Goal: Find specific page/section: Find specific page/section

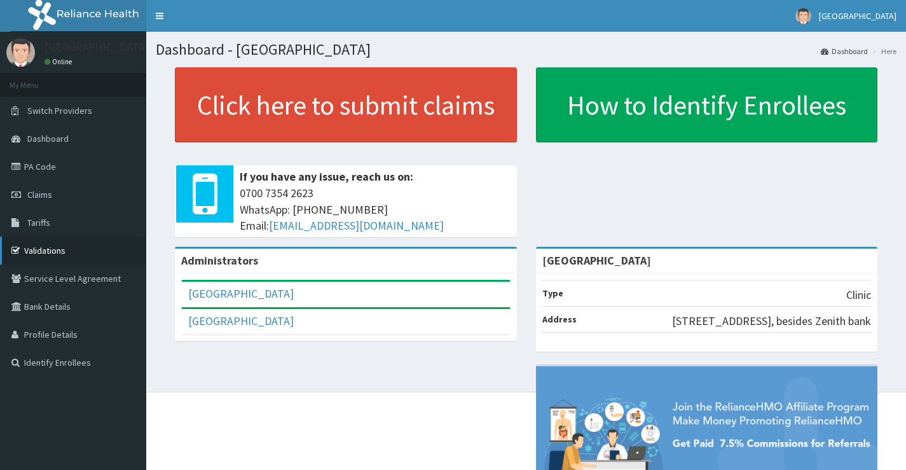
click at [39, 242] on link "Validations" at bounding box center [73, 251] width 146 height 28
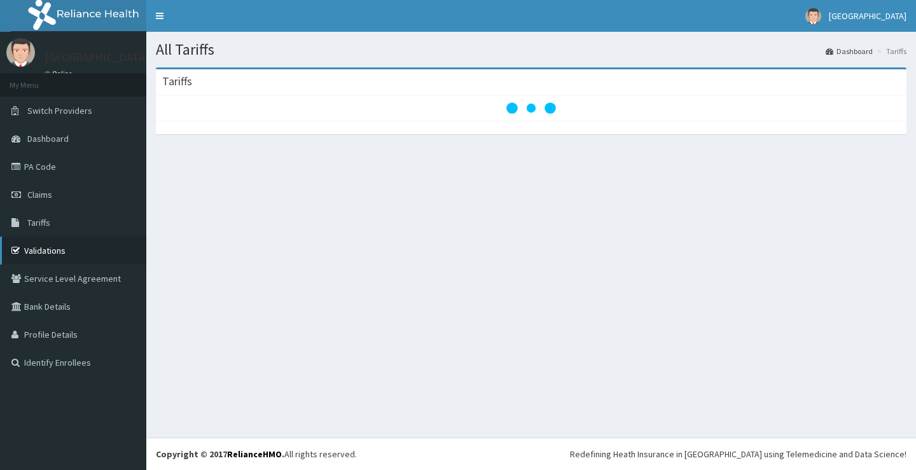
click at [74, 248] on link "Validations" at bounding box center [73, 251] width 146 height 28
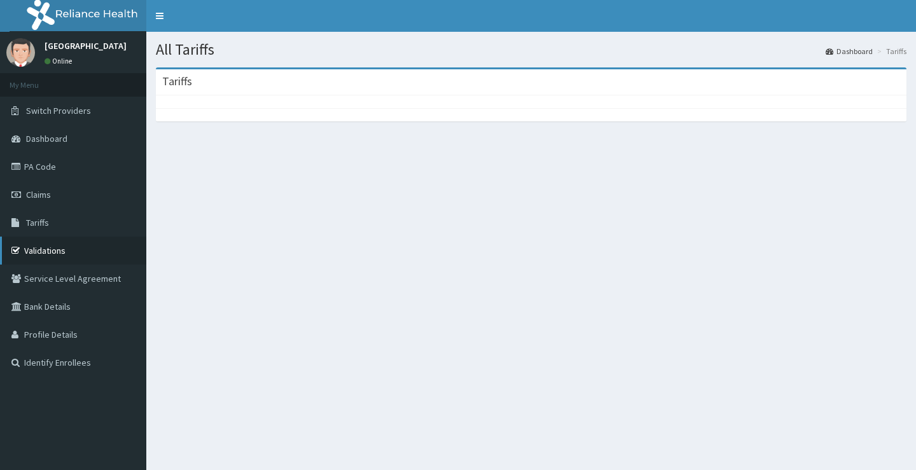
click at [75, 238] on link "Validations" at bounding box center [73, 251] width 146 height 28
